Goal: Information Seeking & Learning: Learn about a topic

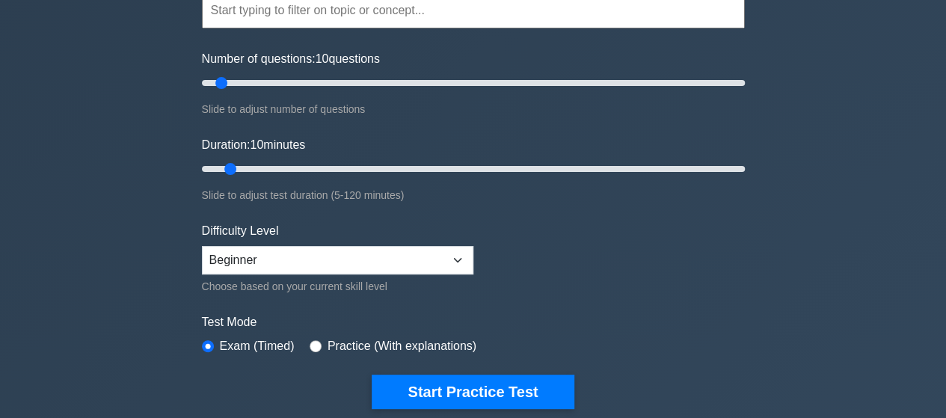
scroll to position [194, 0]
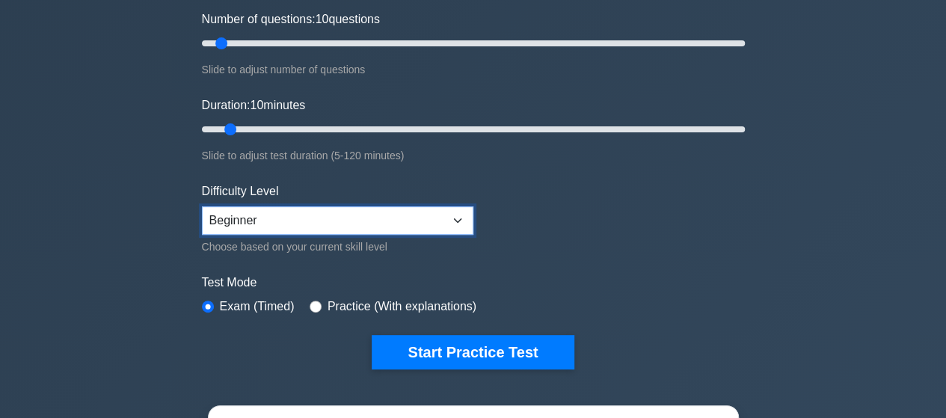
click at [369, 221] on select "Beginner Intermediate Expert" at bounding box center [338, 220] width 272 height 28
select select "expert"
click at [202, 206] on select "Beginner Intermediate Expert" at bounding box center [338, 220] width 272 height 28
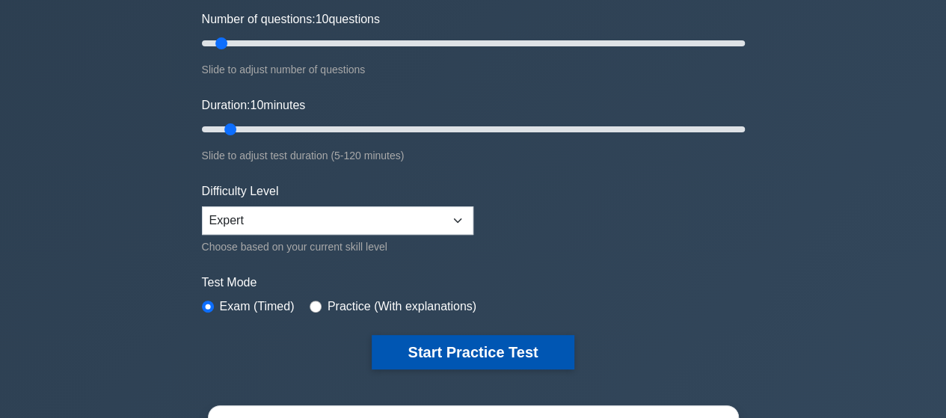
click at [447, 340] on button "Start Practice Test" at bounding box center [473, 352] width 202 height 34
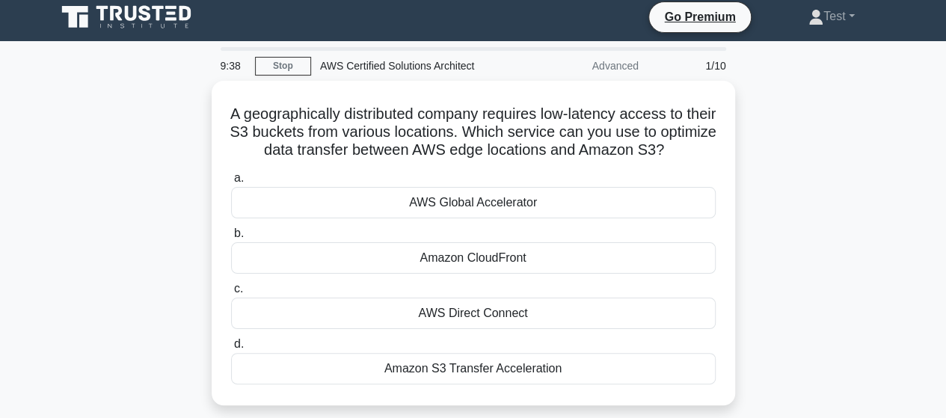
scroll to position [43, 0]
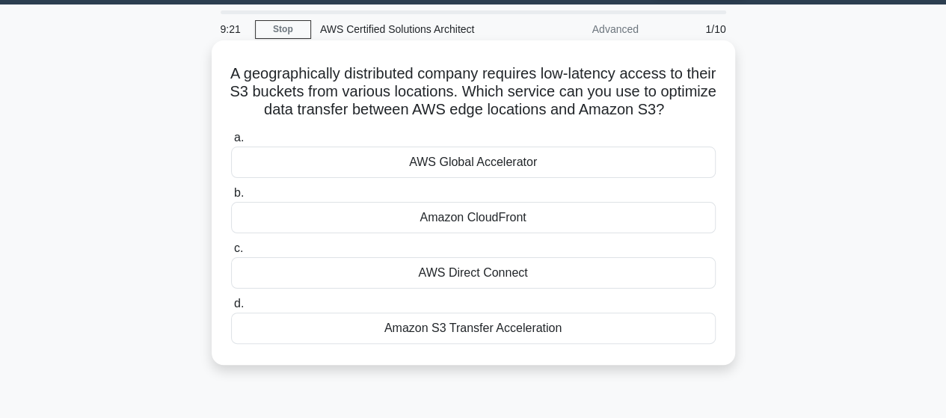
click at [500, 178] on div "AWS Global Accelerator" at bounding box center [473, 162] width 485 height 31
click at [231, 143] on input "a. AWS Global Accelerator" at bounding box center [231, 138] width 0 height 10
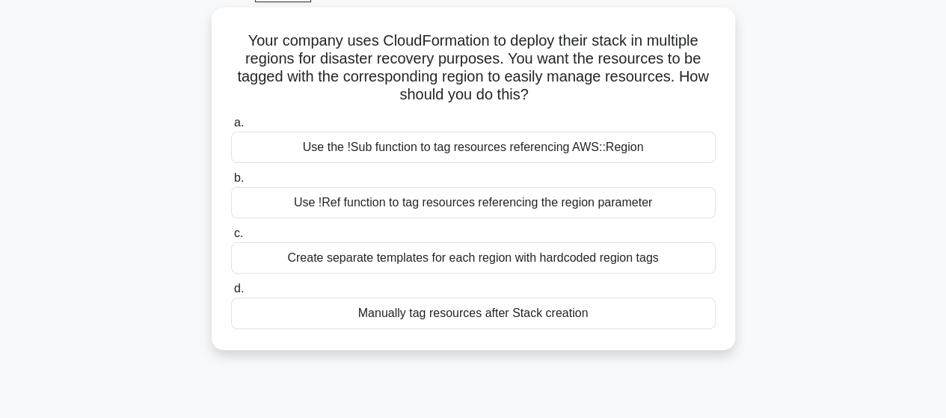
scroll to position [93, 0]
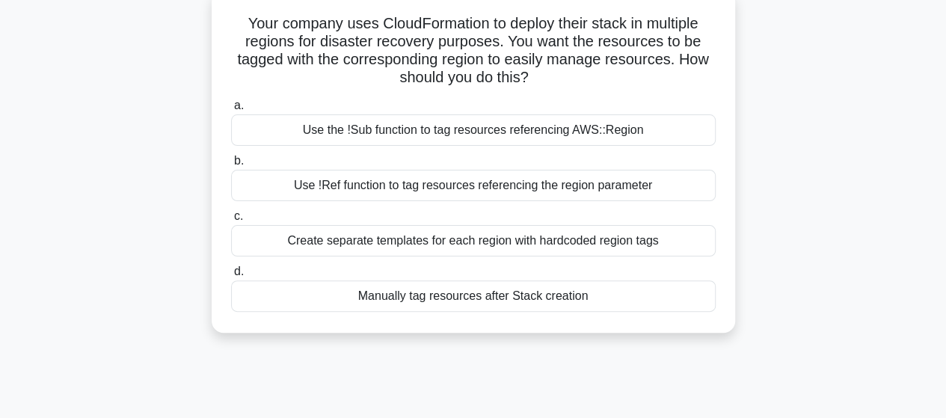
click at [570, 139] on div "Use the !Sub function to tag resources referencing AWS::Region" at bounding box center [473, 129] width 485 height 31
click at [231, 111] on input "a. Use the !Sub function to tag resources referencing AWS::Region" at bounding box center [231, 106] width 0 height 10
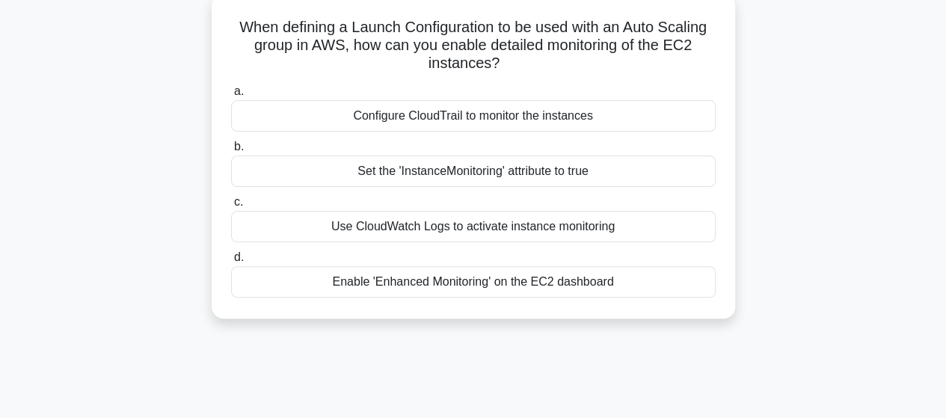
scroll to position [0, 0]
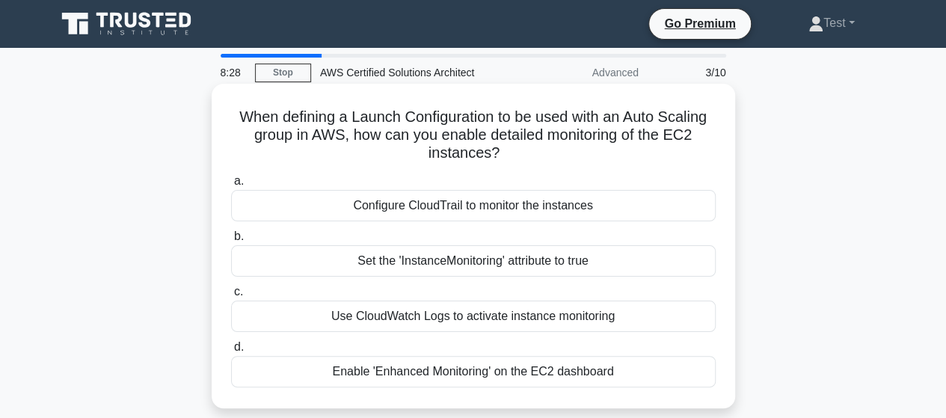
click at [536, 373] on div "Enable 'Enhanced Monitoring' on the EC2 dashboard" at bounding box center [473, 371] width 485 height 31
click at [231, 352] on input "d. Enable 'Enhanced Monitoring' on the EC2 dashboard" at bounding box center [231, 348] width 0 height 10
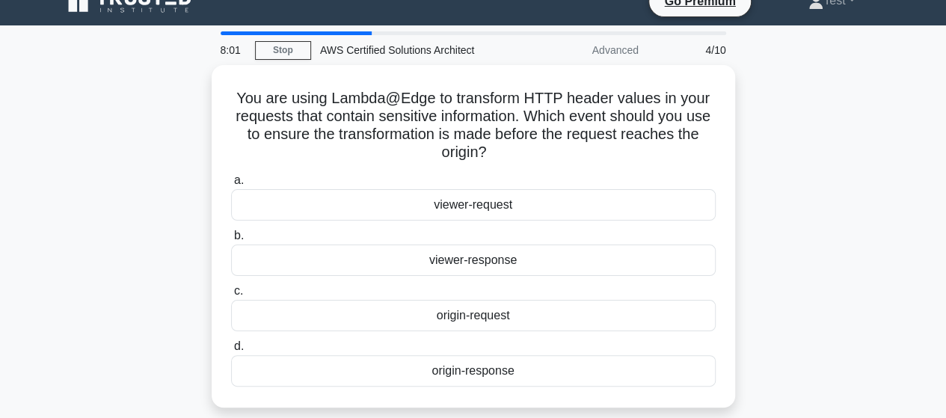
scroll to position [46, 0]
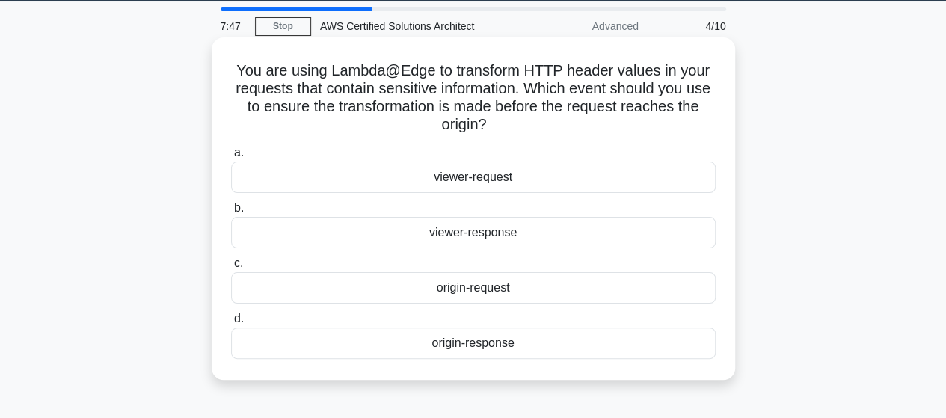
click at [531, 177] on div "viewer-request" at bounding box center [473, 177] width 485 height 31
click at [231, 158] on input "a. viewer-request" at bounding box center [231, 153] width 0 height 10
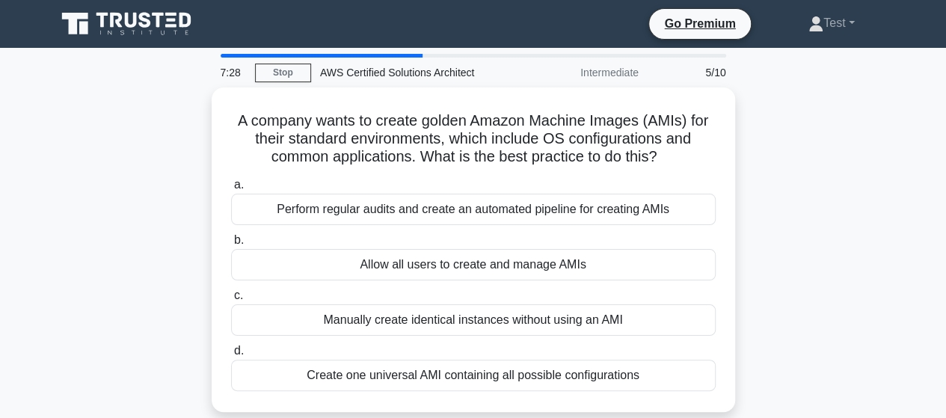
scroll to position [76, 0]
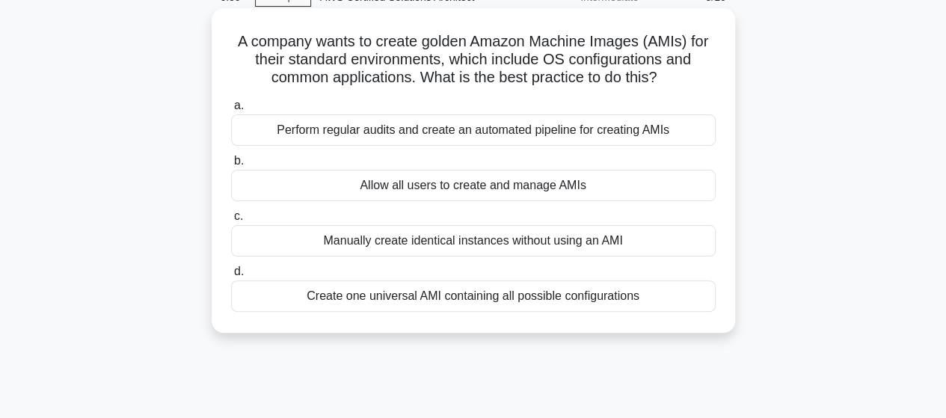
click at [556, 309] on div "Create one universal AMI containing all possible configurations" at bounding box center [473, 295] width 485 height 31
click at [231, 277] on input "d. Create one universal AMI containing all possible configurations" at bounding box center [231, 272] width 0 height 10
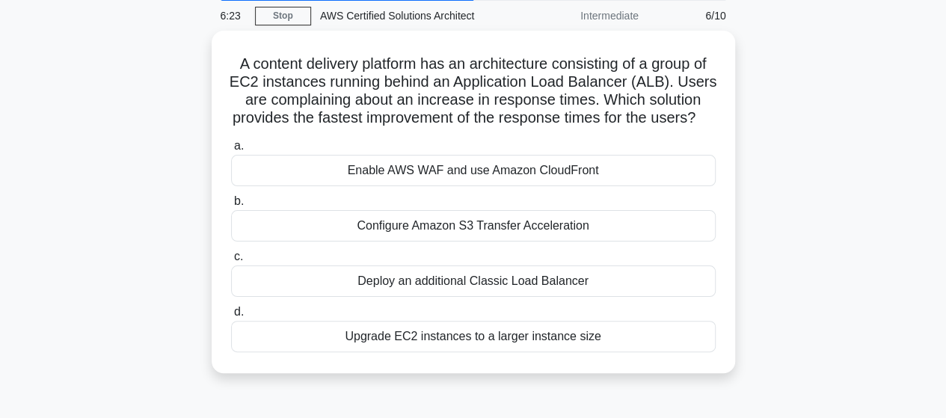
scroll to position [58, 0]
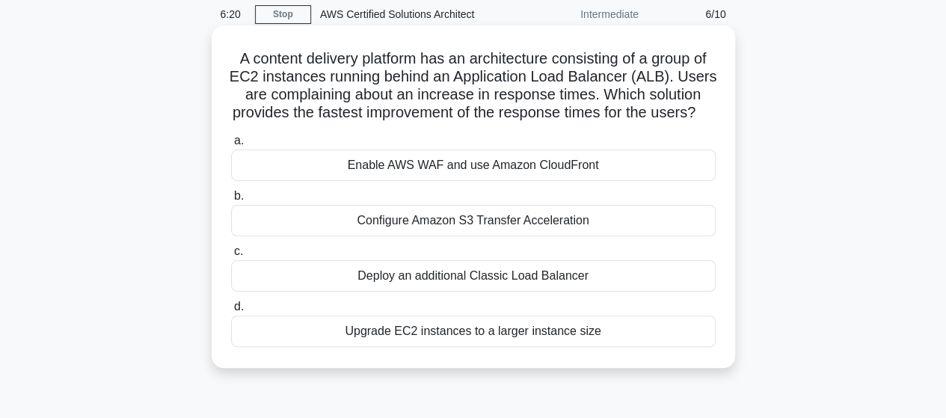
click at [515, 181] on div "Enable AWS WAF and use Amazon CloudFront" at bounding box center [473, 165] width 485 height 31
click at [231, 146] on input "a. Enable AWS WAF and use Amazon CloudFront" at bounding box center [231, 141] width 0 height 10
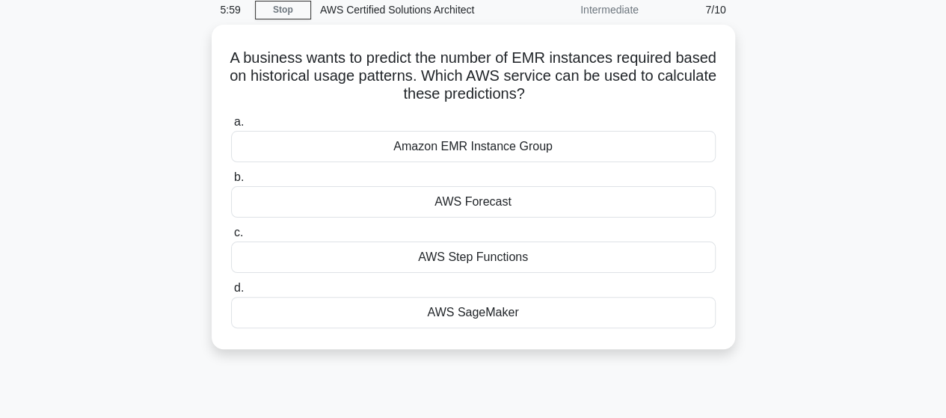
scroll to position [79, 0]
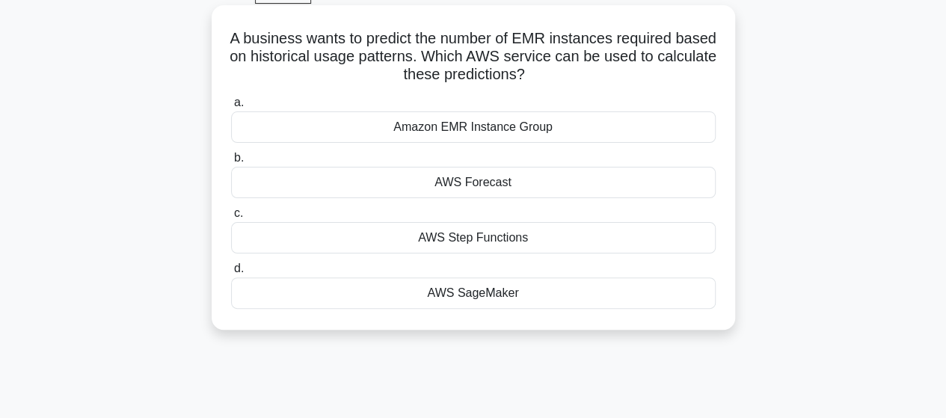
click at [513, 292] on div "AWS SageMaker" at bounding box center [473, 292] width 485 height 31
click at [231, 274] on input "d. AWS SageMaker" at bounding box center [231, 269] width 0 height 10
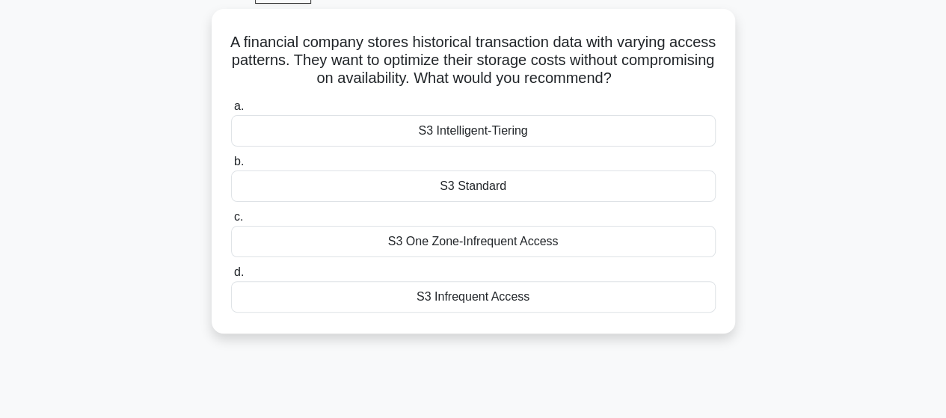
scroll to position [0, 0]
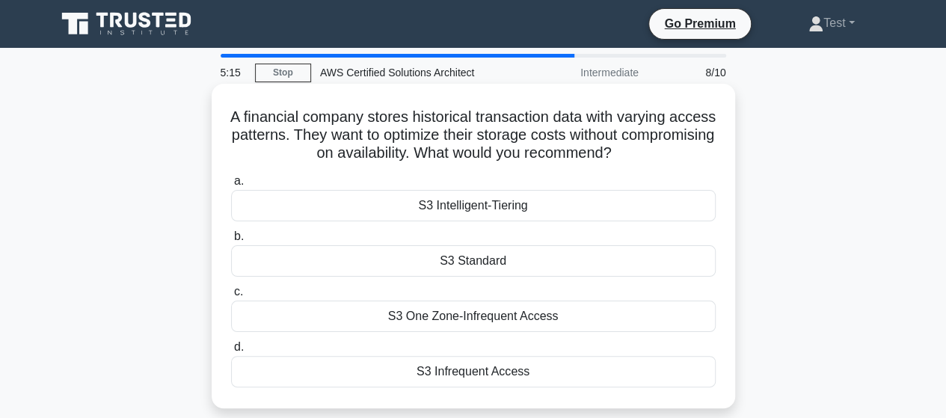
click at [587, 322] on div "S3 One Zone-Infrequent Access" at bounding box center [473, 316] width 485 height 31
click at [231, 297] on input "c. S3 One Zone-Infrequent Access" at bounding box center [231, 292] width 0 height 10
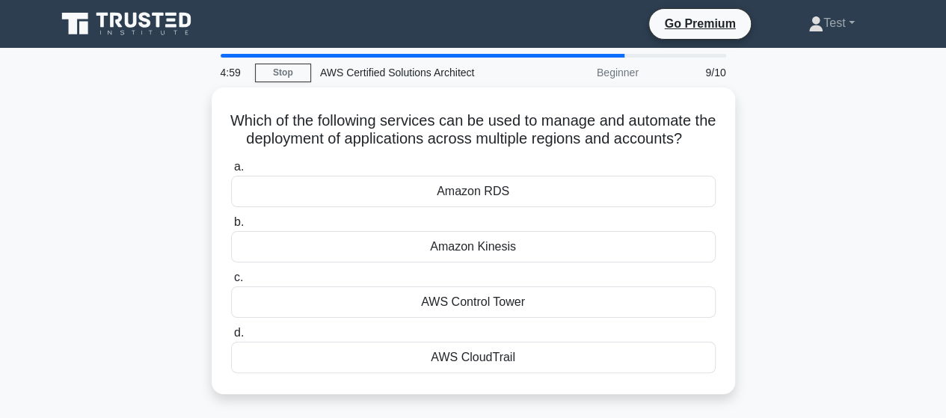
scroll to position [26, 0]
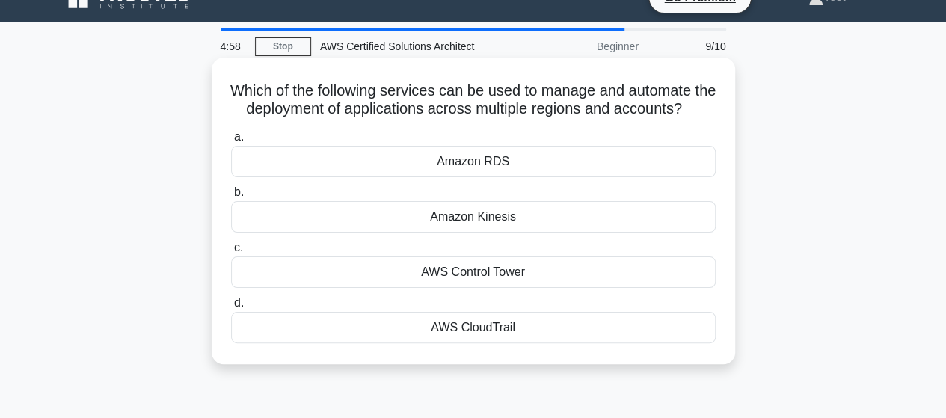
click at [556, 283] on div "AWS Control Tower" at bounding box center [473, 272] width 485 height 31
click at [231, 253] on input "c. AWS Control Tower" at bounding box center [231, 248] width 0 height 10
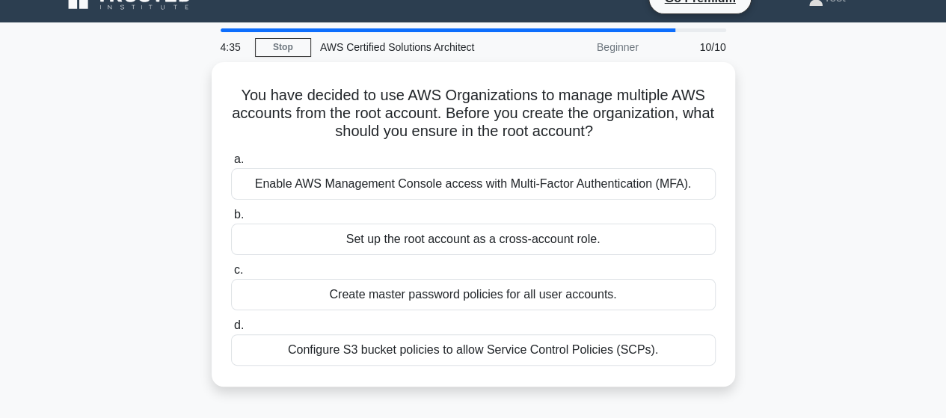
scroll to position [52, 0]
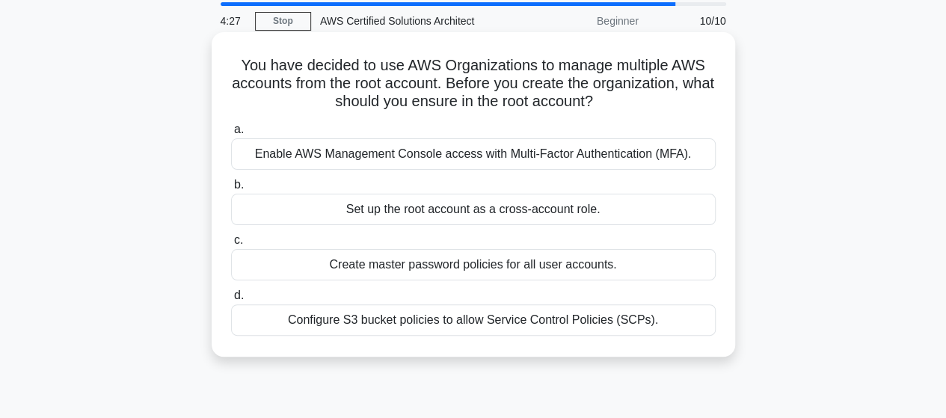
click at [573, 319] on div "Configure S3 bucket policies to allow Service Control Policies (SCPs)." at bounding box center [473, 319] width 485 height 31
click at [231, 301] on input "d. Configure S3 bucket policies to allow Service Control Policies (SCPs)." at bounding box center [231, 296] width 0 height 10
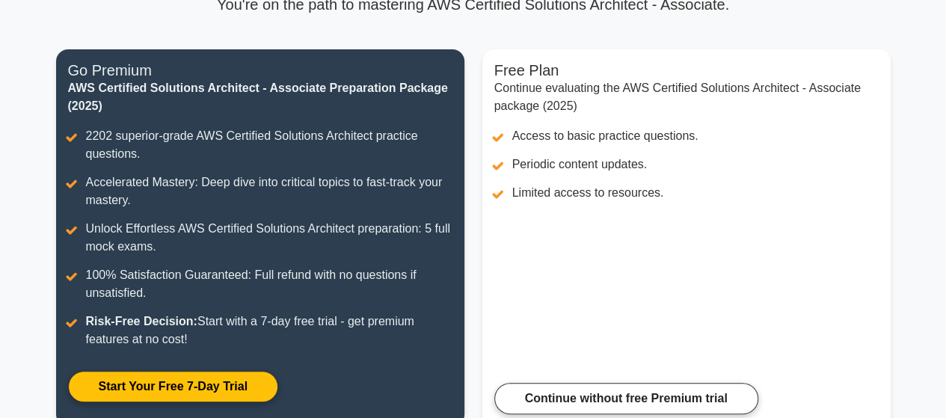
scroll to position [270, 0]
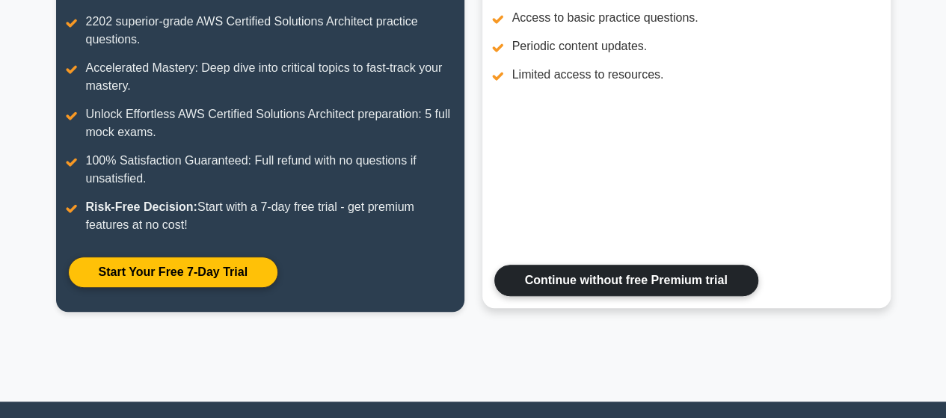
click at [660, 283] on link "Continue without free Premium trial" at bounding box center [626, 280] width 264 height 31
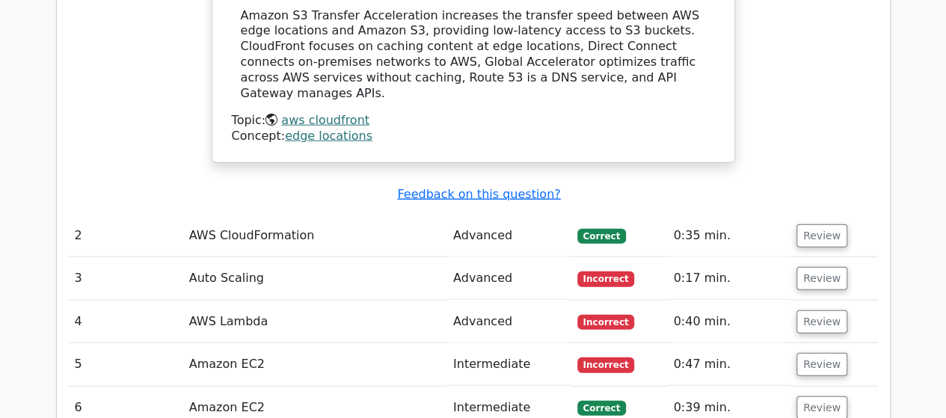
scroll to position [1768, 0]
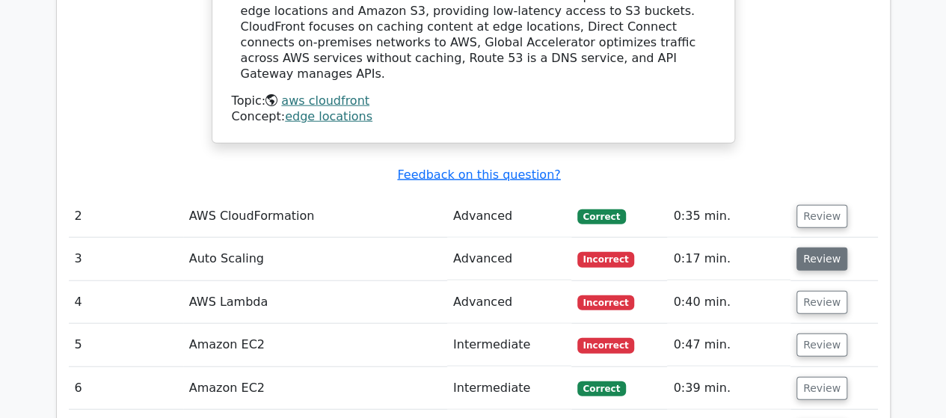
click at [820, 248] on button "Review" at bounding box center [822, 259] width 51 height 23
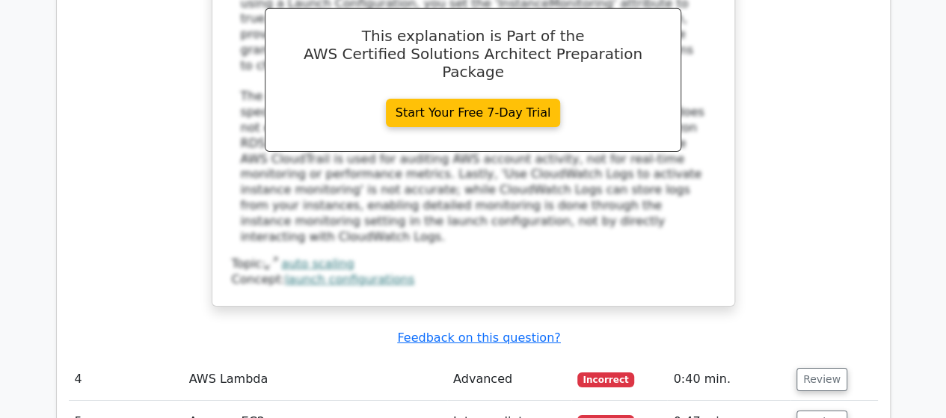
scroll to position [2429, 0]
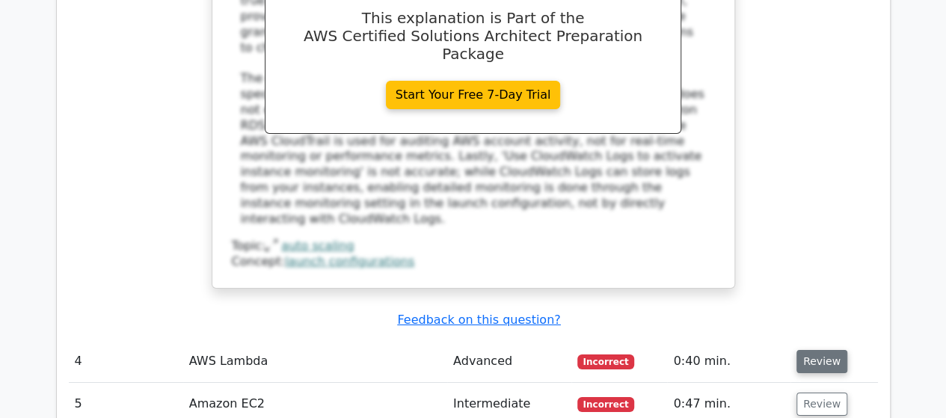
click at [830, 350] on button "Review" at bounding box center [822, 361] width 51 height 23
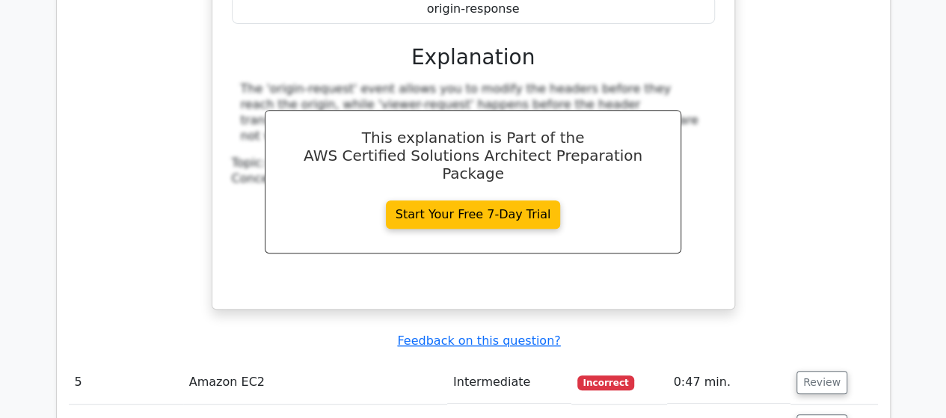
scroll to position [3224, 0]
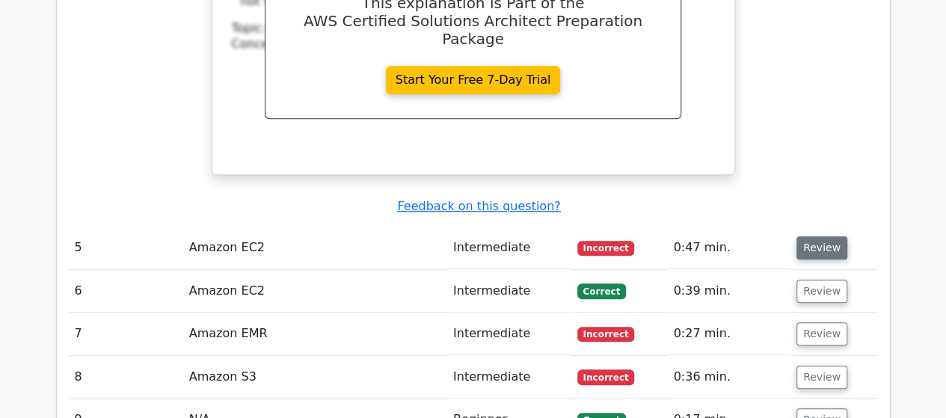
click at [821, 236] on button "Review" at bounding box center [822, 247] width 51 height 23
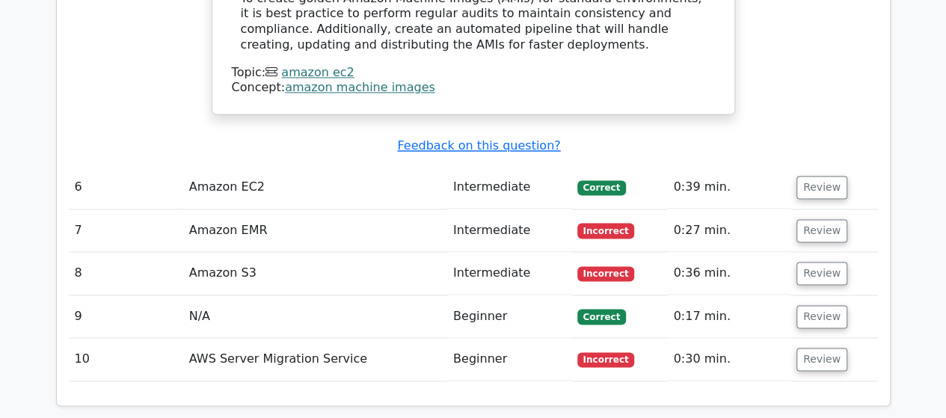
scroll to position [3741, 0]
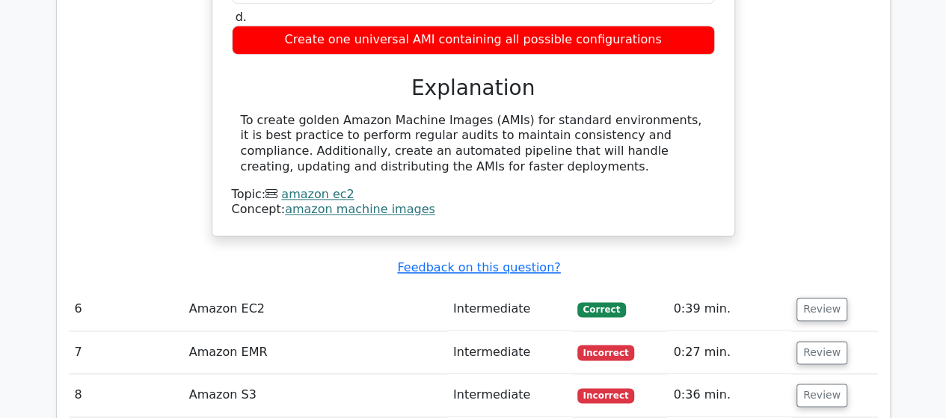
click at [814, 331] on td "Review" at bounding box center [835, 352] width 88 height 43
click at [833, 341] on button "Review" at bounding box center [822, 352] width 51 height 23
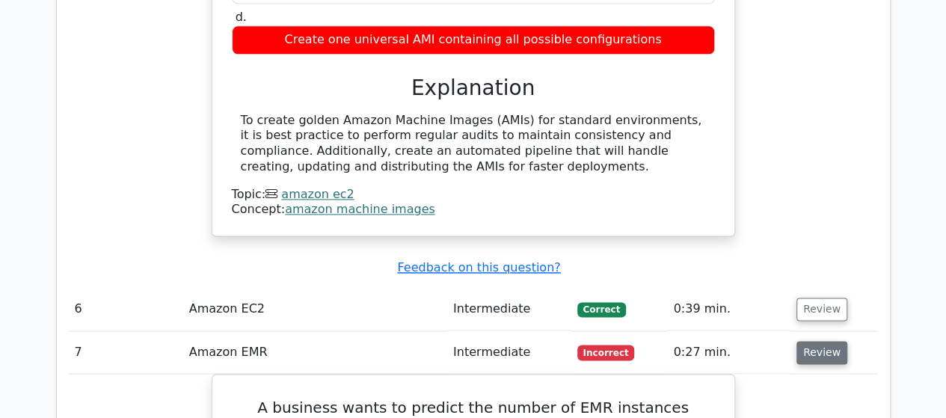
click at [823, 341] on button "Review" at bounding box center [822, 352] width 51 height 23
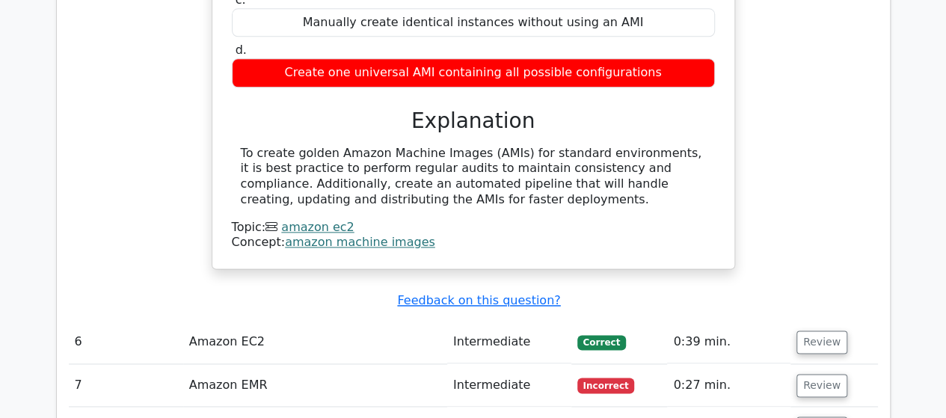
scroll to position [3730, 0]
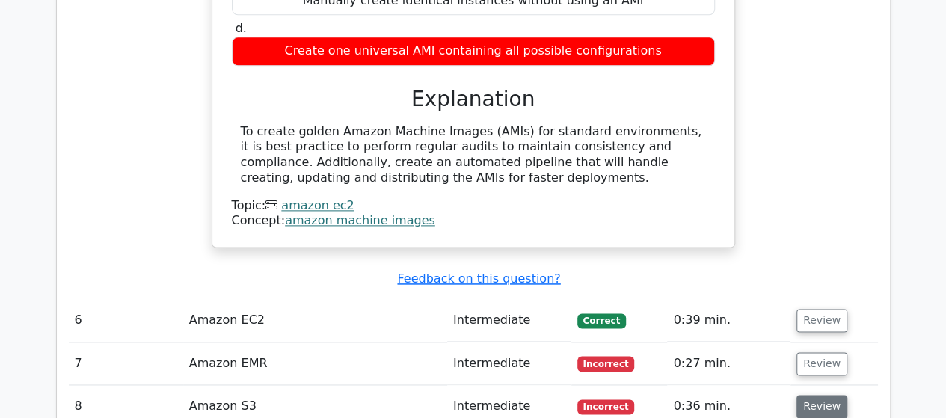
click at [816, 395] on button "Review" at bounding box center [822, 406] width 51 height 23
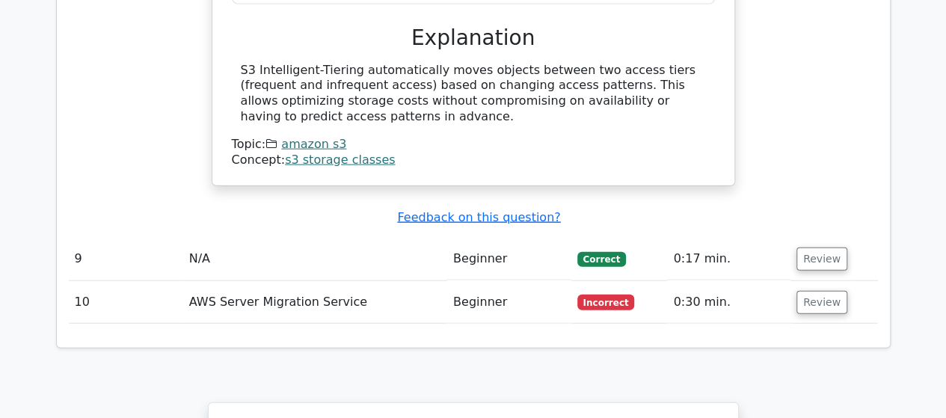
scroll to position [4513, 0]
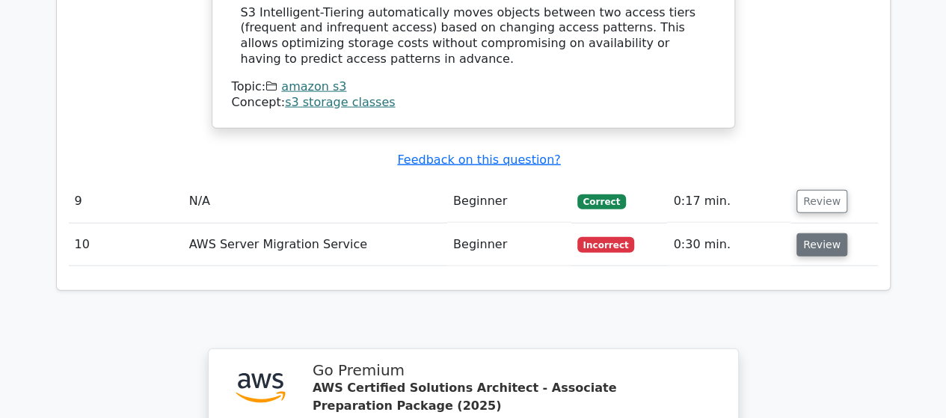
click at [813, 233] on button "Review" at bounding box center [822, 244] width 51 height 23
